Goal: Information Seeking & Learning: Learn about a topic

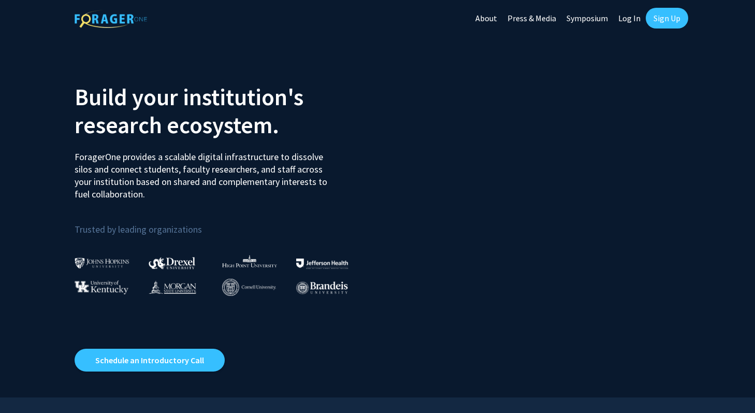
click at [671, 13] on link "Sign Up" at bounding box center [667, 18] width 42 height 21
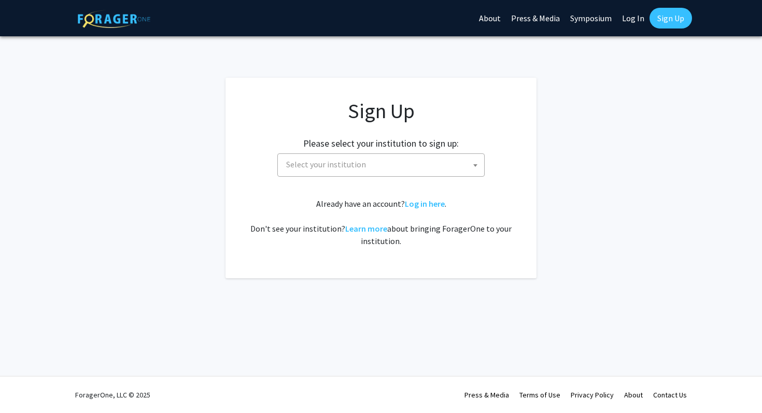
click at [365, 156] on span "Select your institution" at bounding box center [383, 164] width 202 height 21
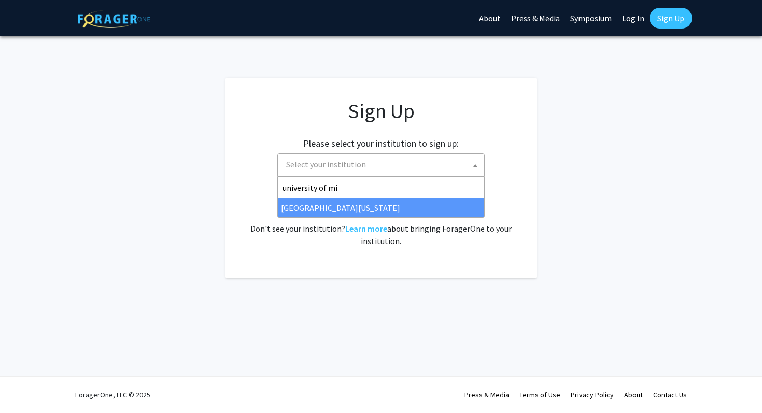
type input "university of mi"
select select "33"
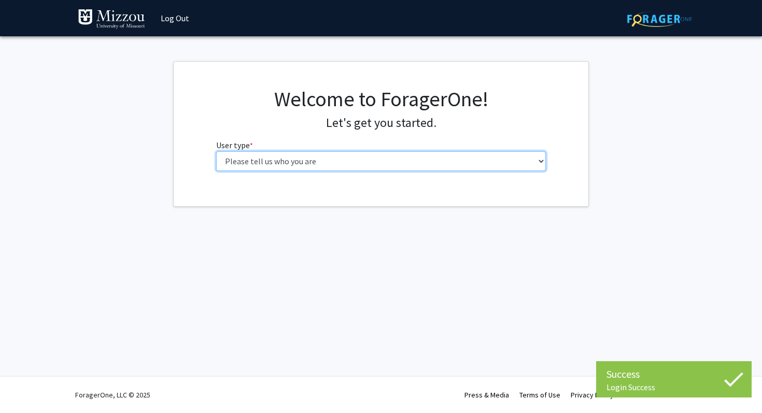
click at [326, 162] on select "Please tell us who you are Undergraduate Student Master's Student Doctoral Cand…" at bounding box center [381, 161] width 330 height 20
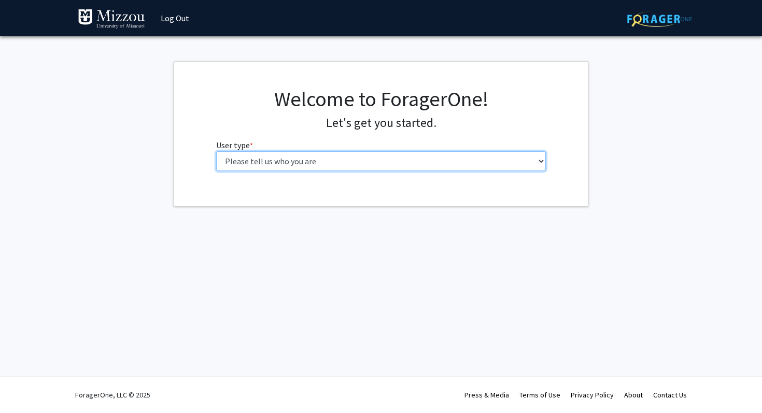
select select "1: undergrad"
click at [216, 151] on select "Please tell us who you are Undergraduate Student Master's Student Doctoral Cand…" at bounding box center [381, 161] width 330 height 20
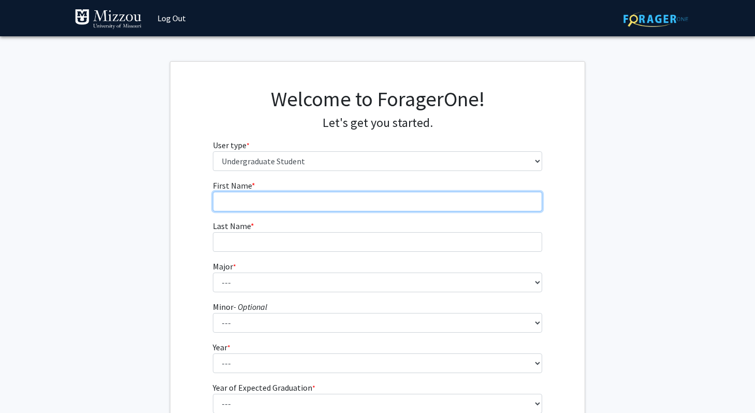
click at [294, 205] on input "First Name * required" at bounding box center [378, 202] width 330 height 20
type input "[PERSON_NAME]"
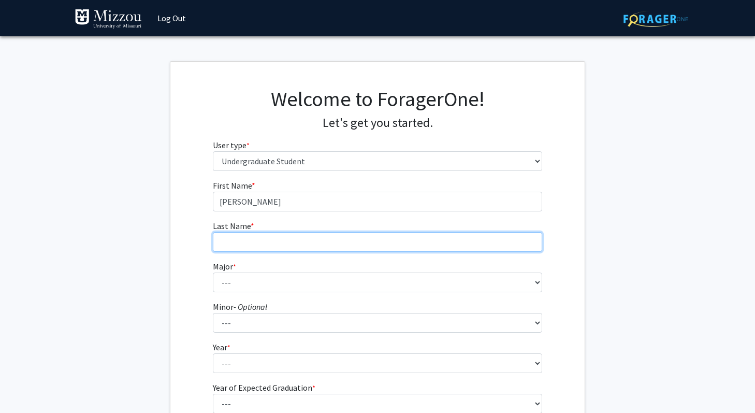
type input "McCoil"
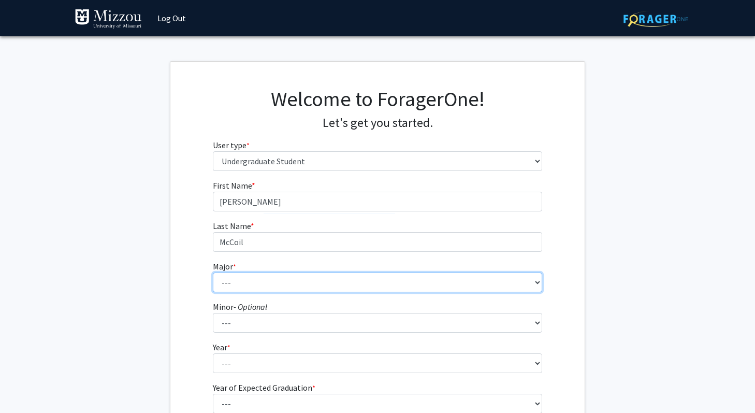
click at [275, 280] on select "--- Agribusiness Management Agricultural Education Agricultural Education: Comm…" at bounding box center [378, 283] width 330 height 20
select select "14: 2503"
click at [213, 273] on select "--- Agribusiness Management Agricultural Education Agricultural Education: Comm…" at bounding box center [378, 283] width 330 height 20
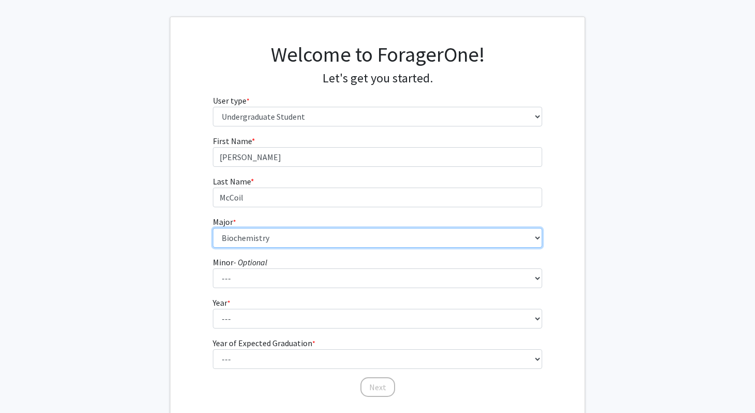
scroll to position [63, 0]
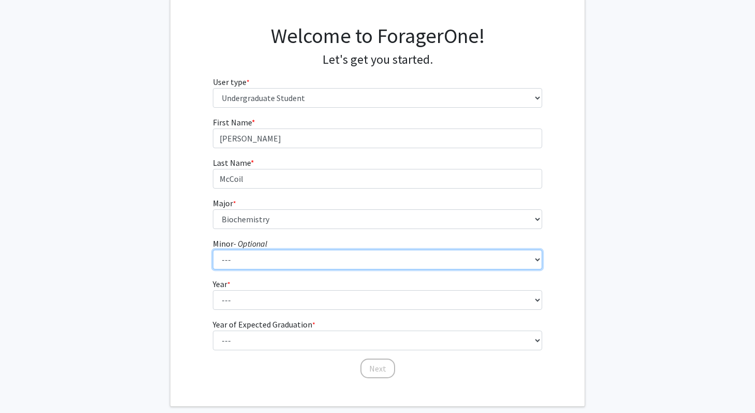
click at [261, 264] on select "--- Accountancy Aerospace Engineering Aerospace Studies Agribusiness Management…" at bounding box center [378, 260] width 330 height 20
click at [213, 250] on select "--- Accountancy Aerospace Engineering Aerospace Studies Agribusiness Management…" at bounding box center [378, 260] width 330 height 20
click at [258, 264] on select "--- Accountancy Aerospace Engineering Aerospace Studies Agribusiness Management…" at bounding box center [378, 260] width 330 height 20
select select "23: 1979"
click at [213, 250] on select "--- Accountancy Aerospace Engineering Aerospace Studies Agribusiness Management…" at bounding box center [378, 260] width 330 height 20
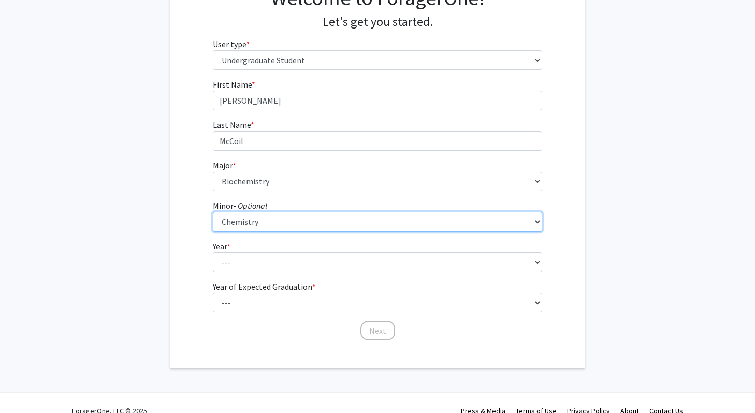
scroll to position [117, 0]
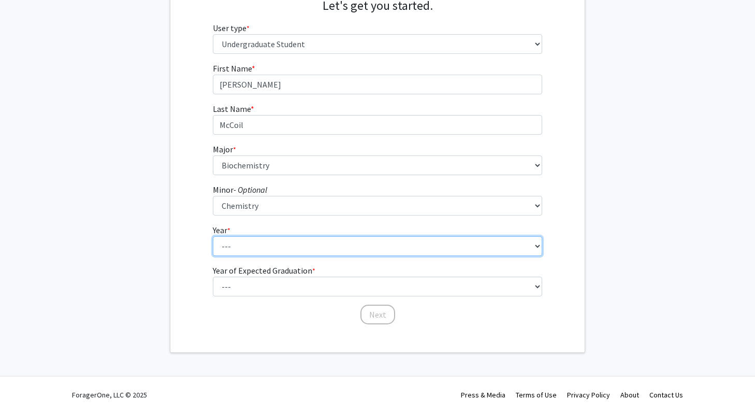
click at [310, 248] on select "--- First-year Sophomore Junior Senior Postbaccalaureate Certificate" at bounding box center [378, 246] width 330 height 20
select select "2: sophomore"
click at [213, 236] on select "--- First-year Sophomore Junior Senior Postbaccalaureate Certificate" at bounding box center [378, 246] width 330 height 20
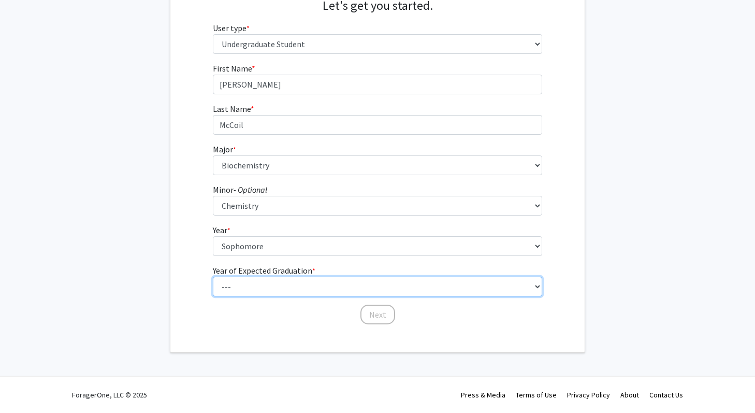
click at [291, 290] on select "--- 2025 2026 2027 2028 2029 2030 2031 2032 2033 2034" at bounding box center [378, 287] width 330 height 20
select select "4: 2028"
click at [213, 277] on select "--- 2025 2026 2027 2028 2029 2030 2031 2032 2033 2034" at bounding box center [378, 287] width 330 height 20
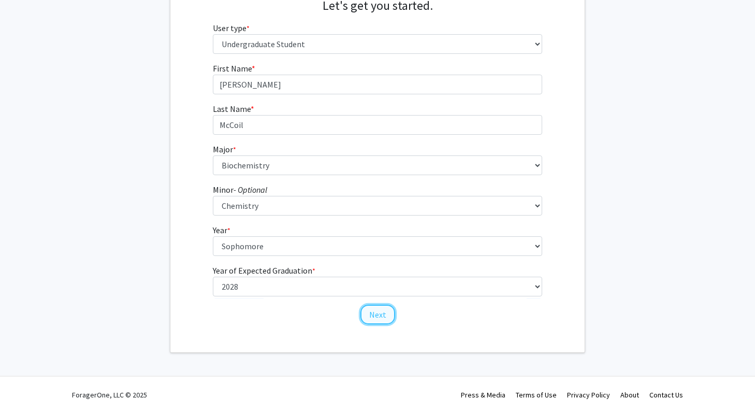
click at [371, 313] on button "Next" at bounding box center [378, 315] width 35 height 20
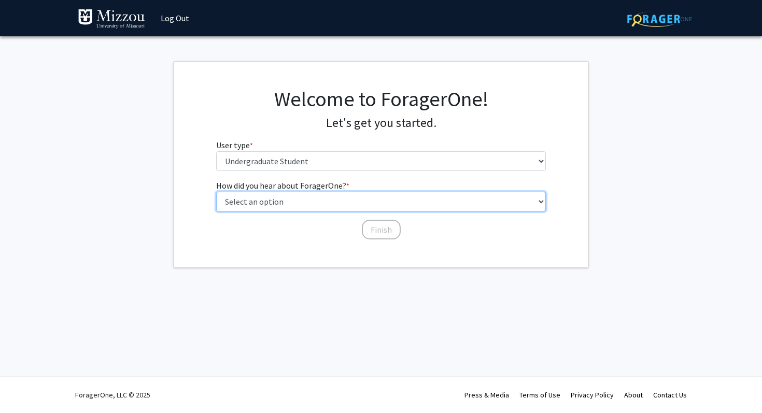
click at [311, 203] on select "Select an option Peer/student recommendation Faculty/staff recommendation Unive…" at bounding box center [381, 202] width 330 height 20
select select "2: faculty_recommendation"
click at [216, 192] on select "Select an option Peer/student recommendation Faculty/staff recommendation Unive…" at bounding box center [381, 202] width 330 height 20
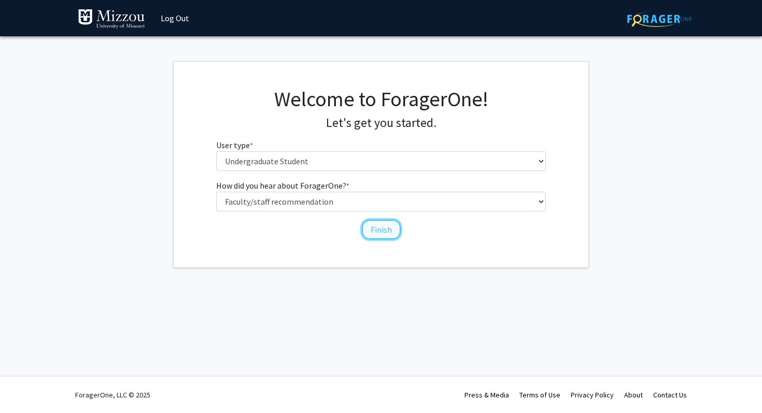
click at [383, 231] on button "Finish" at bounding box center [381, 230] width 39 height 20
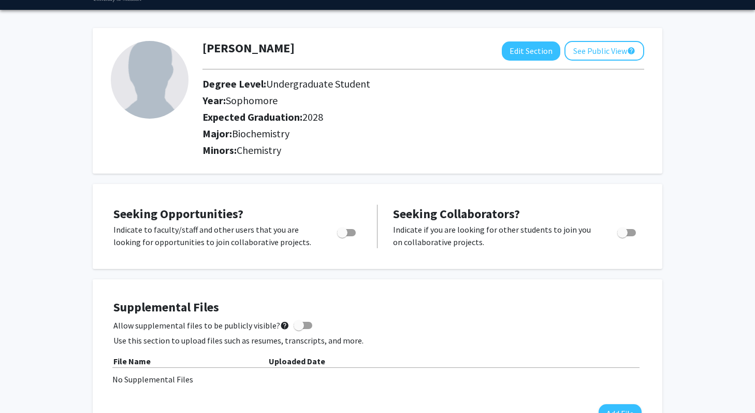
scroll to position [29, 0]
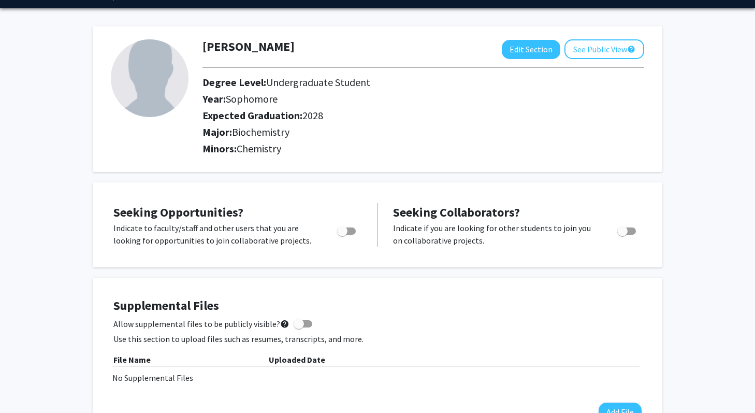
click at [349, 230] on span "Toggle" at bounding box center [346, 230] width 19 height 7
click at [342, 235] on input "Are you actively seeking opportunities?" at bounding box center [342, 235] width 1 height 1
checkbox input "true"
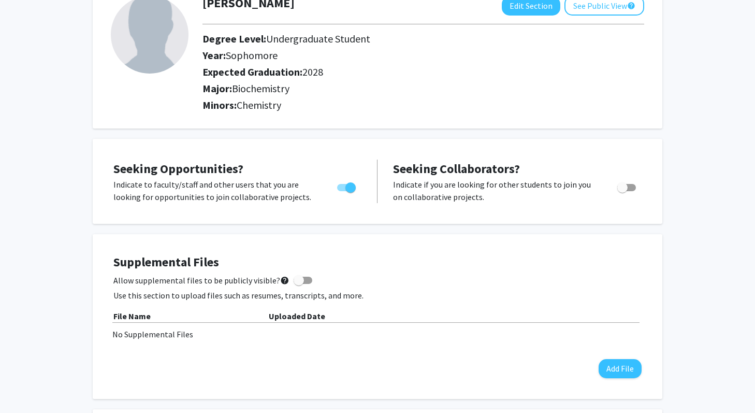
scroll to position [0, 0]
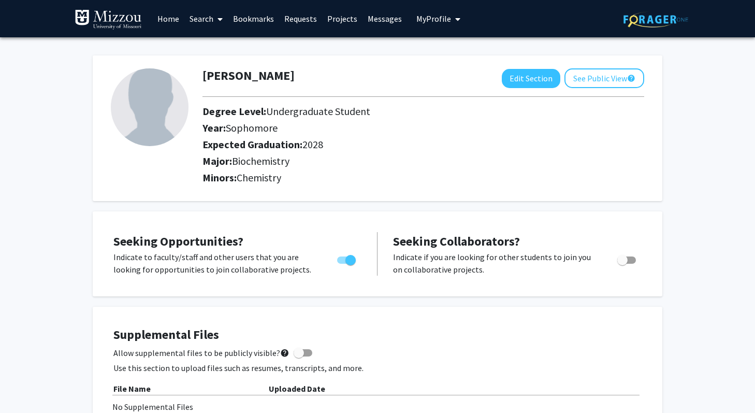
click at [203, 19] on link "Search" at bounding box center [206, 19] width 44 height 36
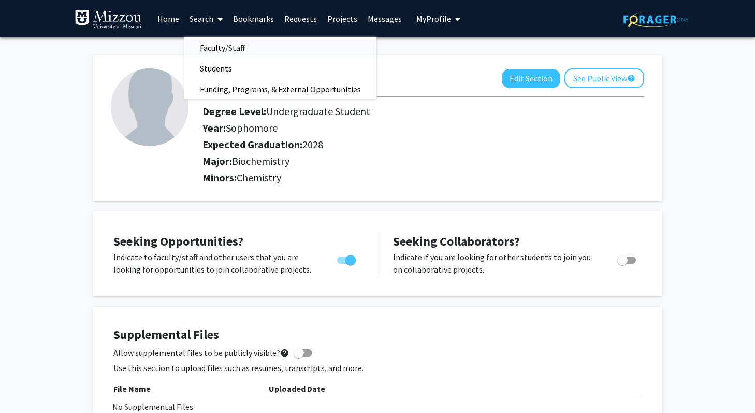
click at [219, 47] on span "Faculty/Staff" at bounding box center [222, 47] width 76 height 21
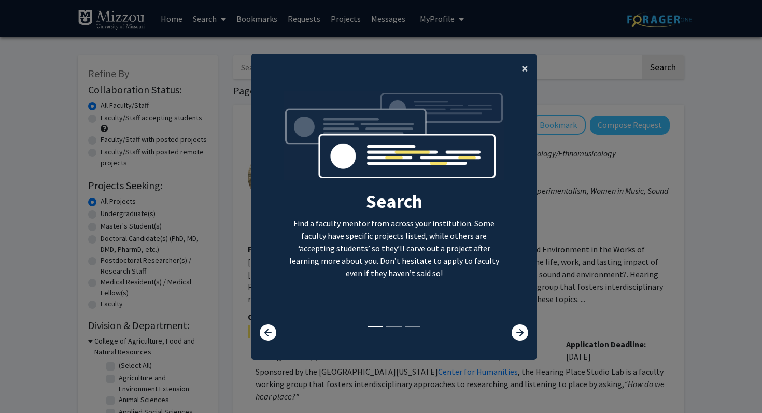
click at [524, 68] on span "×" at bounding box center [524, 68] width 7 height 16
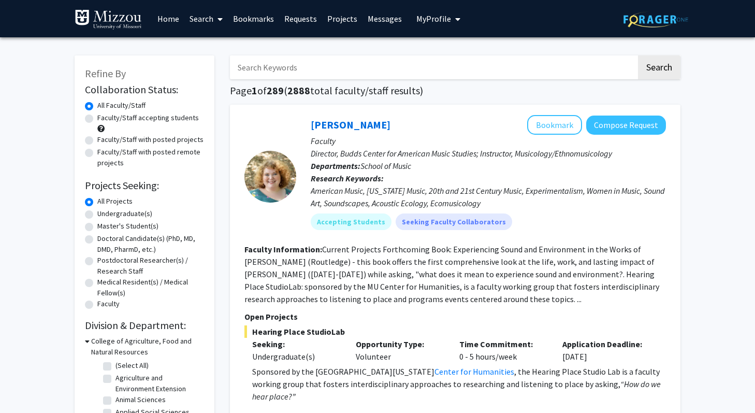
click at [302, 68] on input "Search Keywords" at bounding box center [433, 67] width 407 height 24
type input "cancer"
click at [647, 63] on button "Search" at bounding box center [659, 67] width 42 height 24
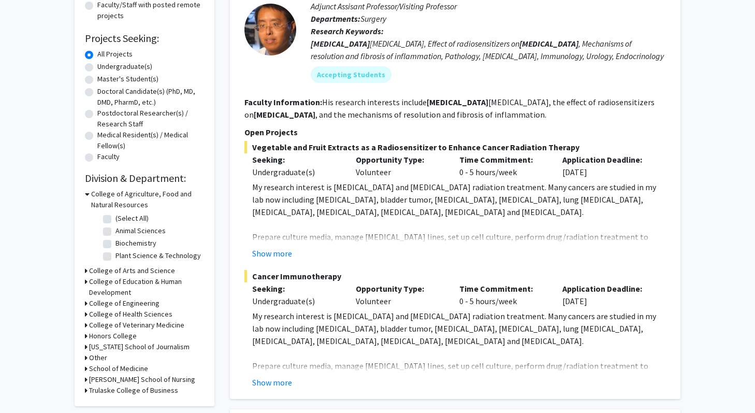
scroll to position [151, 0]
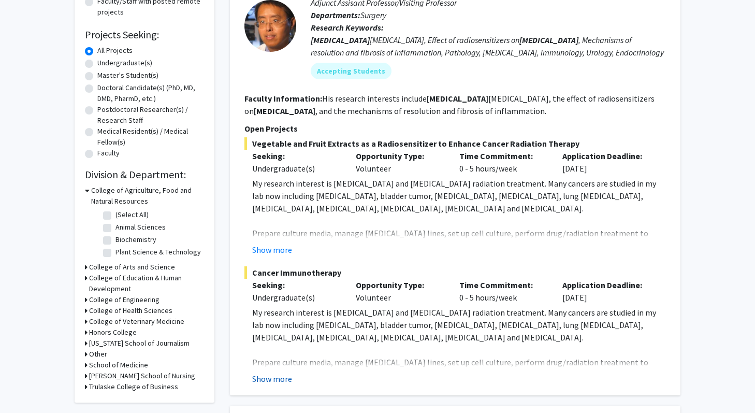
click at [270, 380] on button "Show more" at bounding box center [272, 379] width 40 height 12
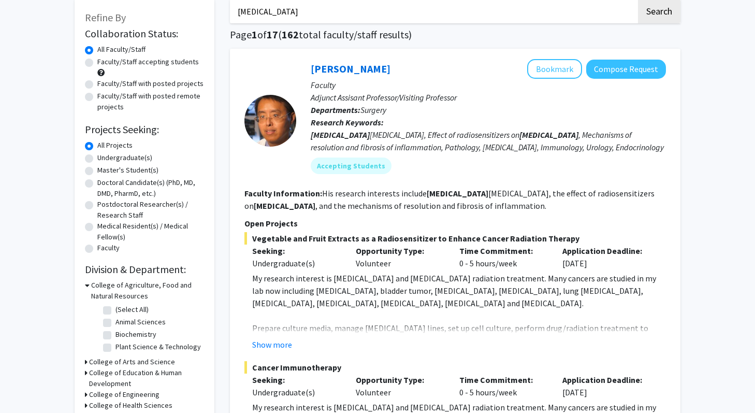
scroll to position [53, 0]
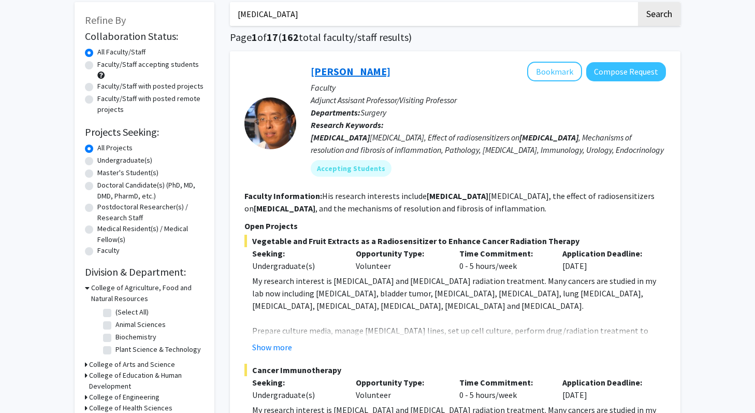
click at [337, 73] on link "Yujiang Fang" at bounding box center [351, 71] width 80 height 13
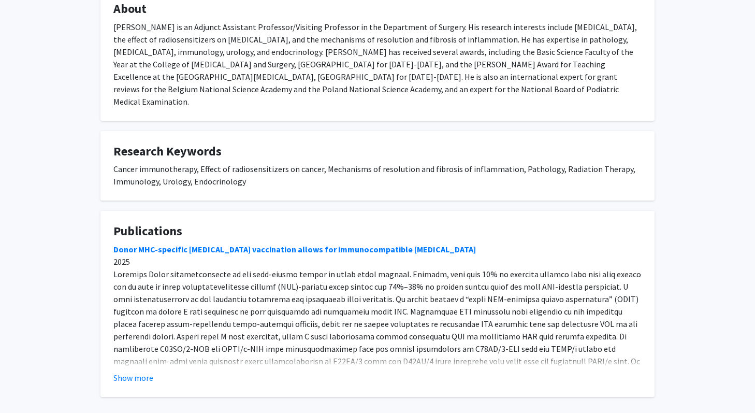
scroll to position [564, 0]
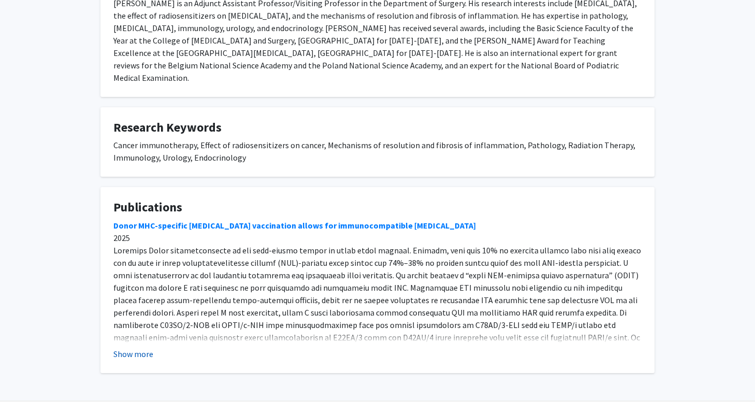
click at [141, 348] on button "Show more" at bounding box center [133, 354] width 40 height 12
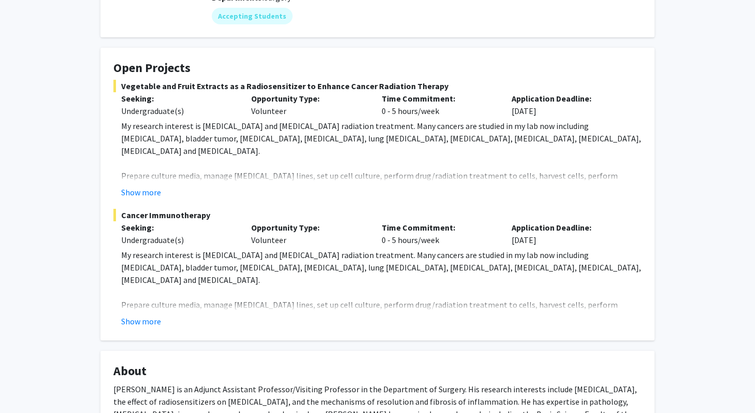
scroll to position [69, 0]
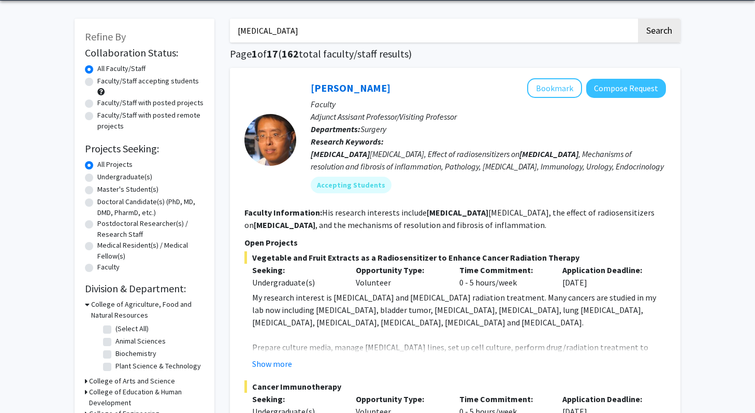
scroll to position [37, 0]
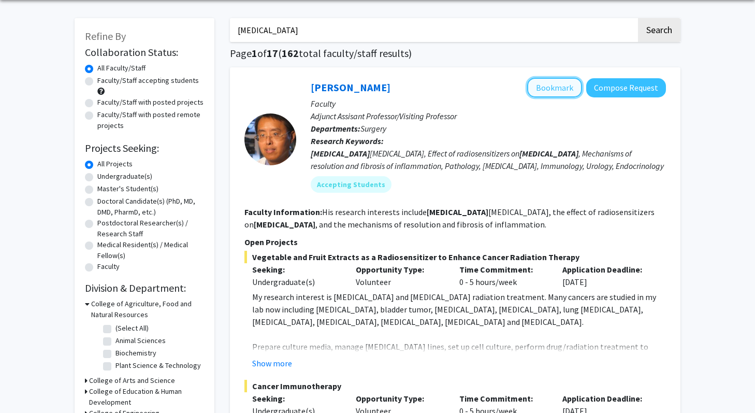
click at [551, 92] on button "Bookmark" at bounding box center [554, 88] width 55 height 20
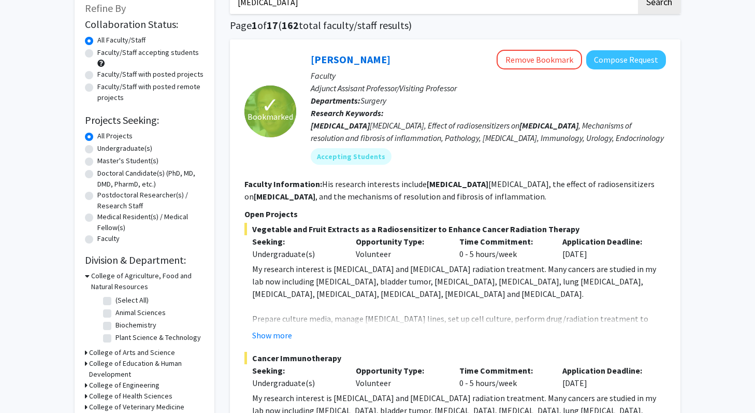
scroll to position [65, 0]
click at [602, 62] on button "Compose Request" at bounding box center [627, 59] width 80 height 19
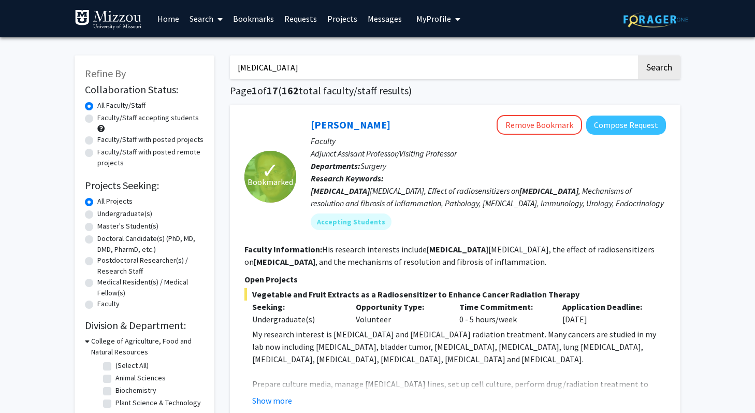
click at [238, 68] on input "cancer" at bounding box center [433, 67] width 407 height 24
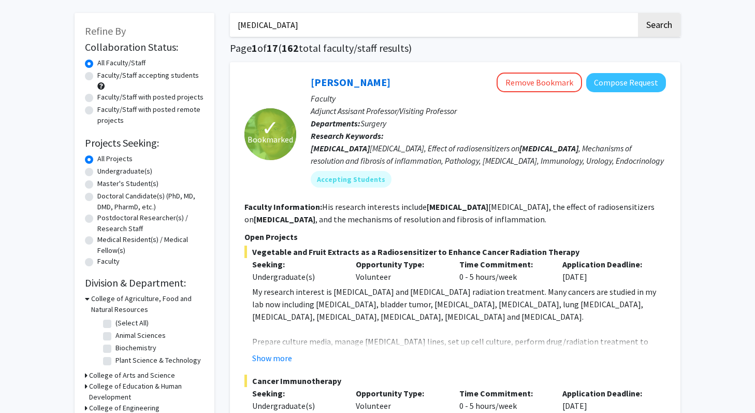
scroll to position [31, 0]
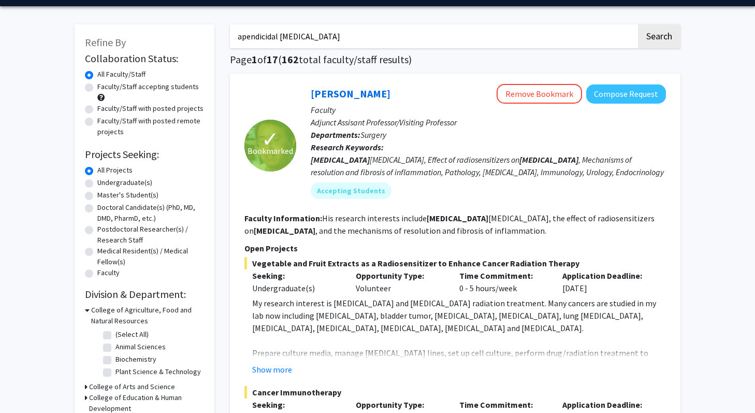
type input "apendicidal cancer"
click at [638, 24] on button "Search" at bounding box center [659, 36] width 42 height 24
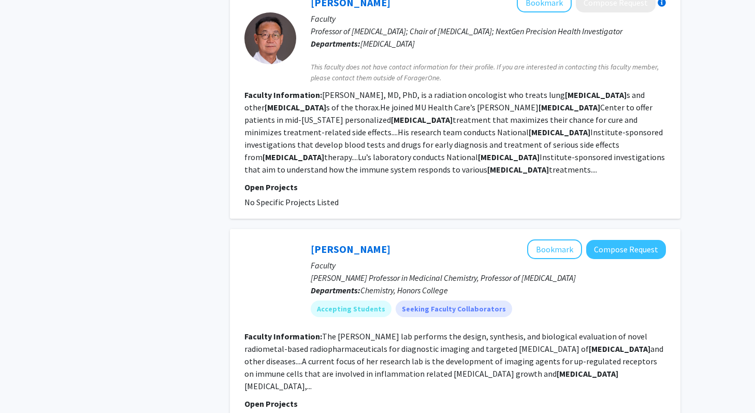
scroll to position [2177, 0]
